Goal: Navigation & Orientation: Find specific page/section

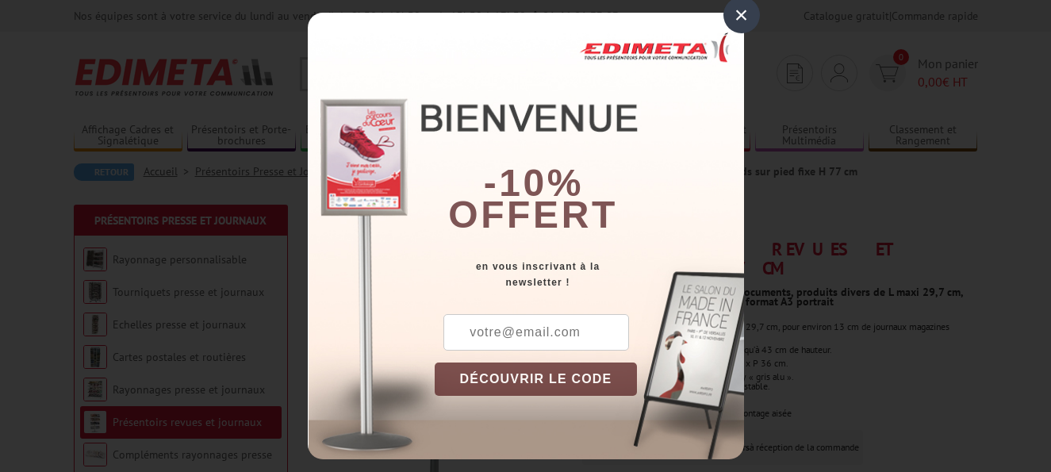
scroll to position [30, 0]
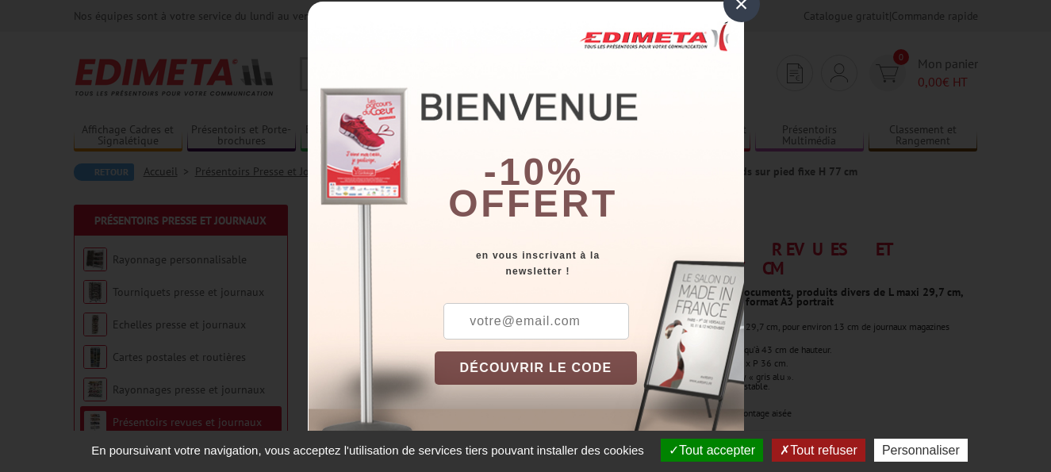
click at [731, 13] on div "×" at bounding box center [742, 4] width 36 height 36
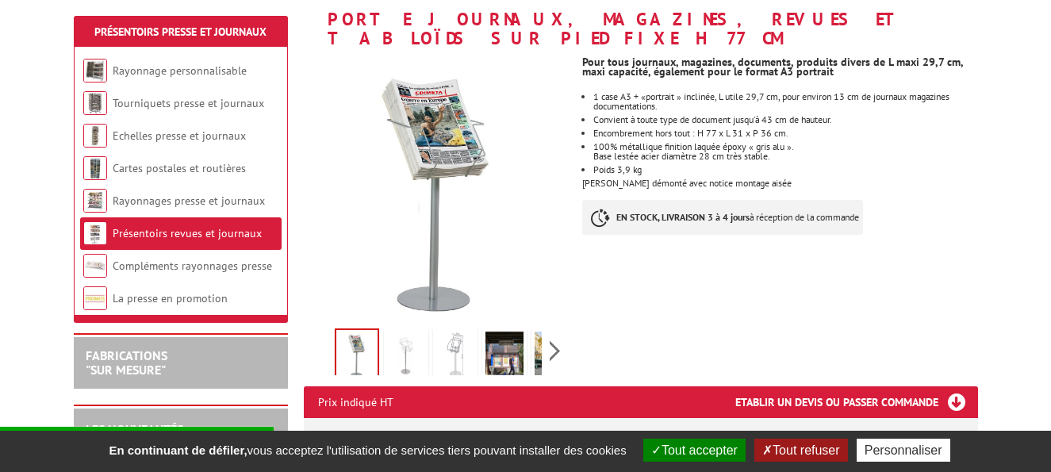
scroll to position [317, 0]
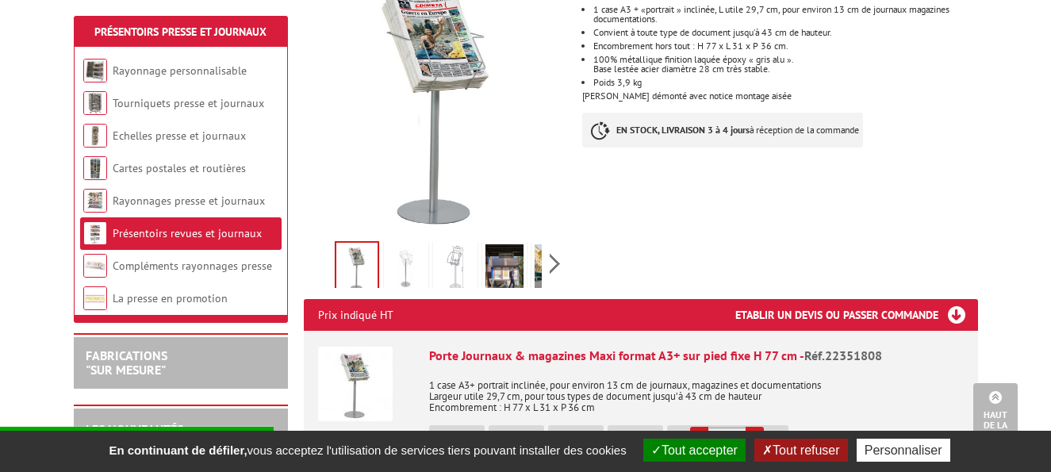
click at [517, 252] on img at bounding box center [505, 268] width 38 height 49
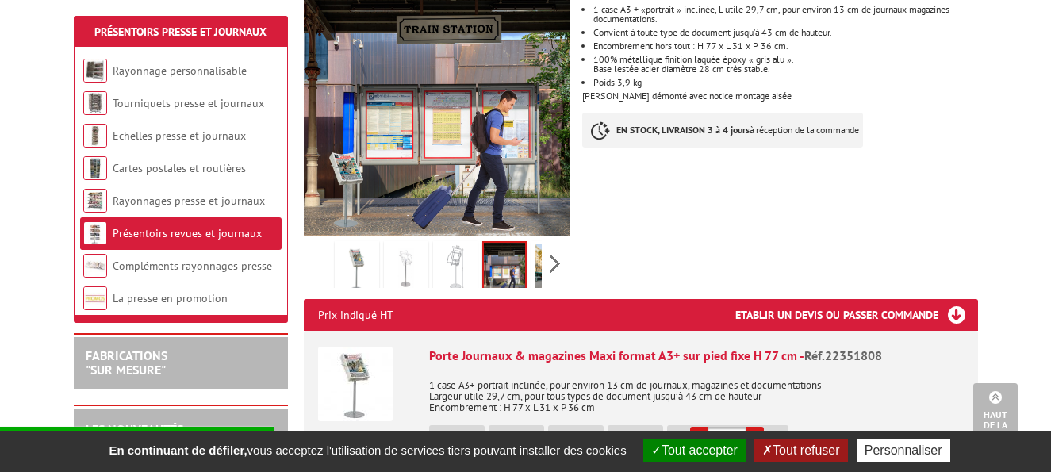
click at [533, 247] on link at bounding box center [554, 269] width 44 height 56
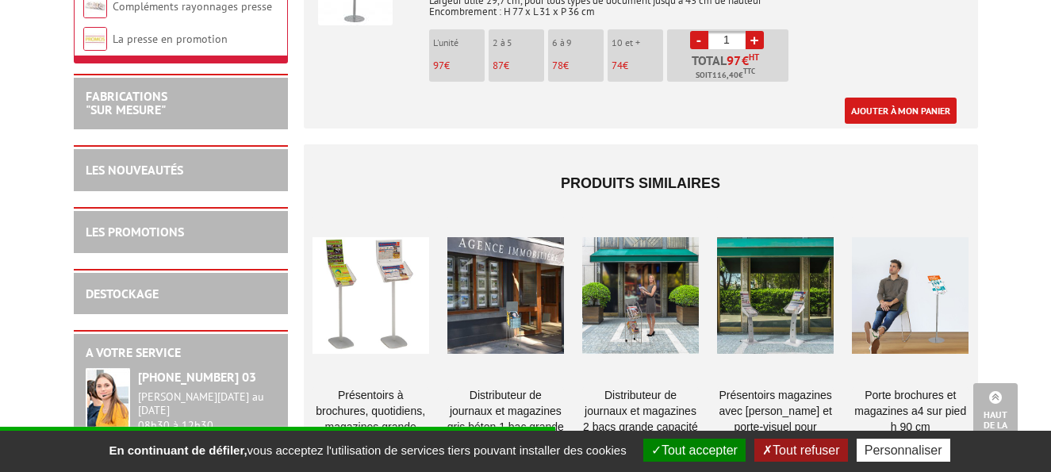
scroll to position [714, 0]
click at [390, 287] on div at bounding box center [371, 295] width 117 height 159
